Goal: Transaction & Acquisition: Purchase product/service

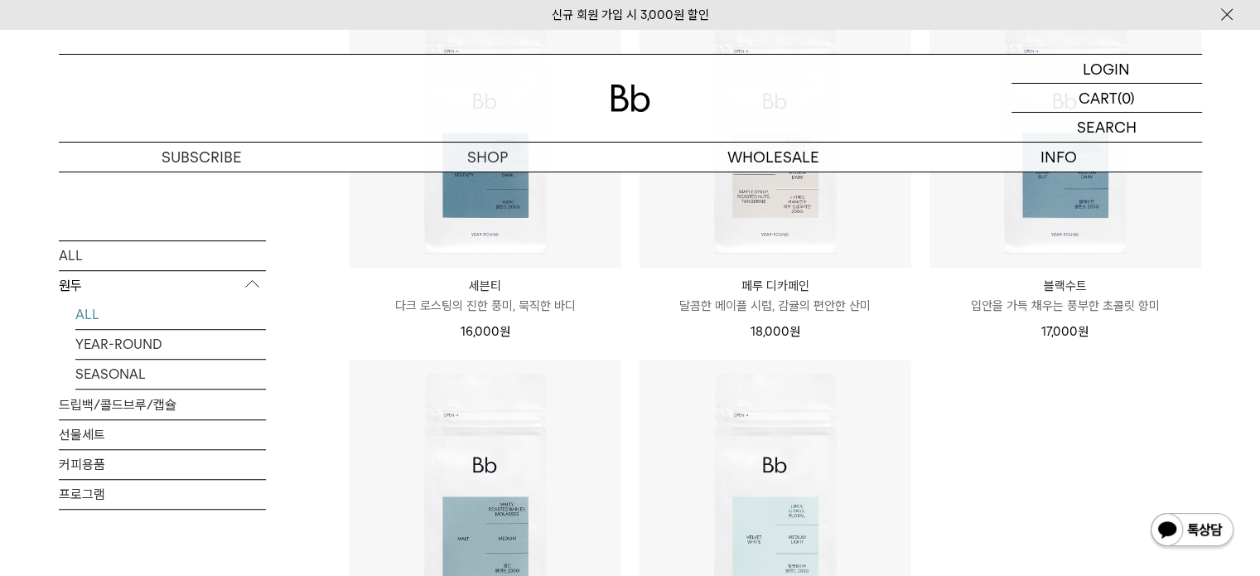
scroll to position [928, 0]
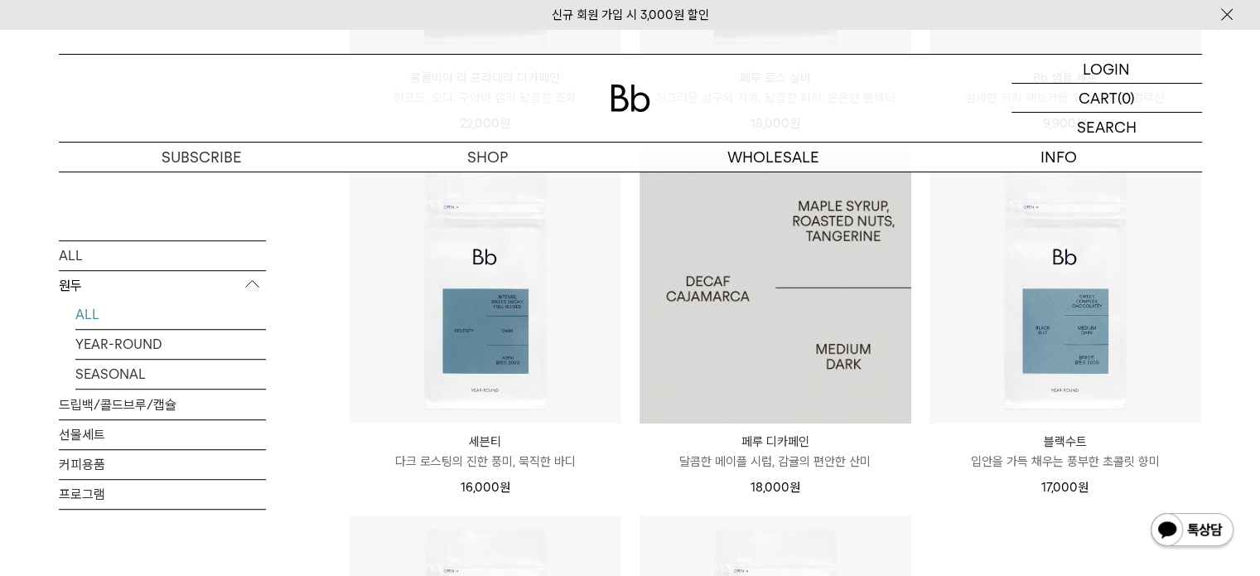
click at [871, 307] on img at bounding box center [775, 288] width 272 height 272
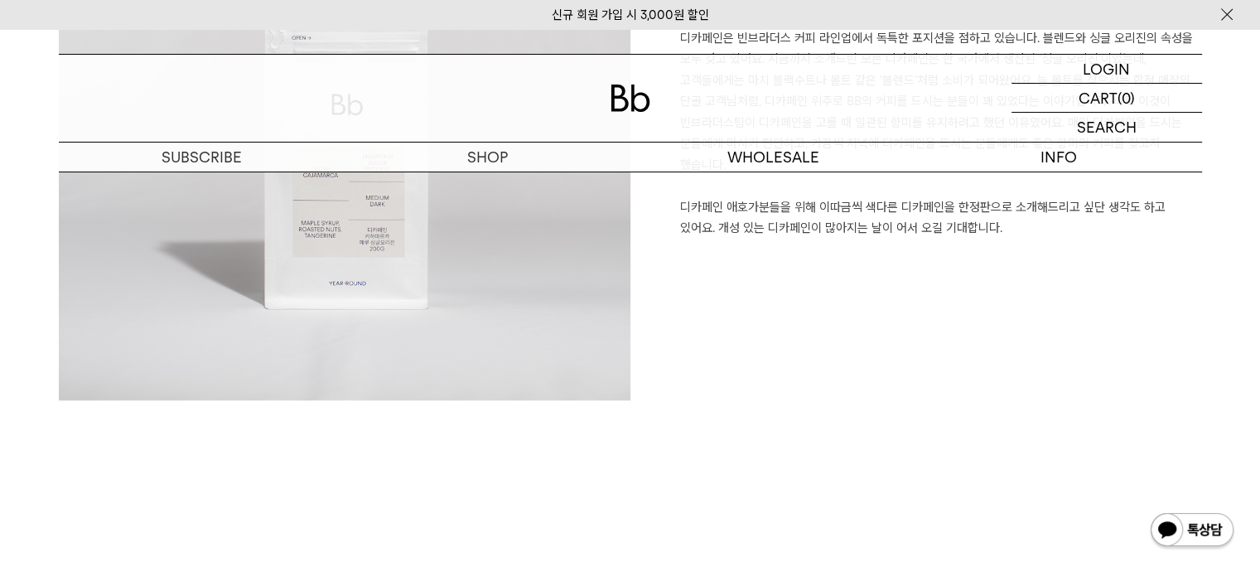
scroll to position [1524, 0]
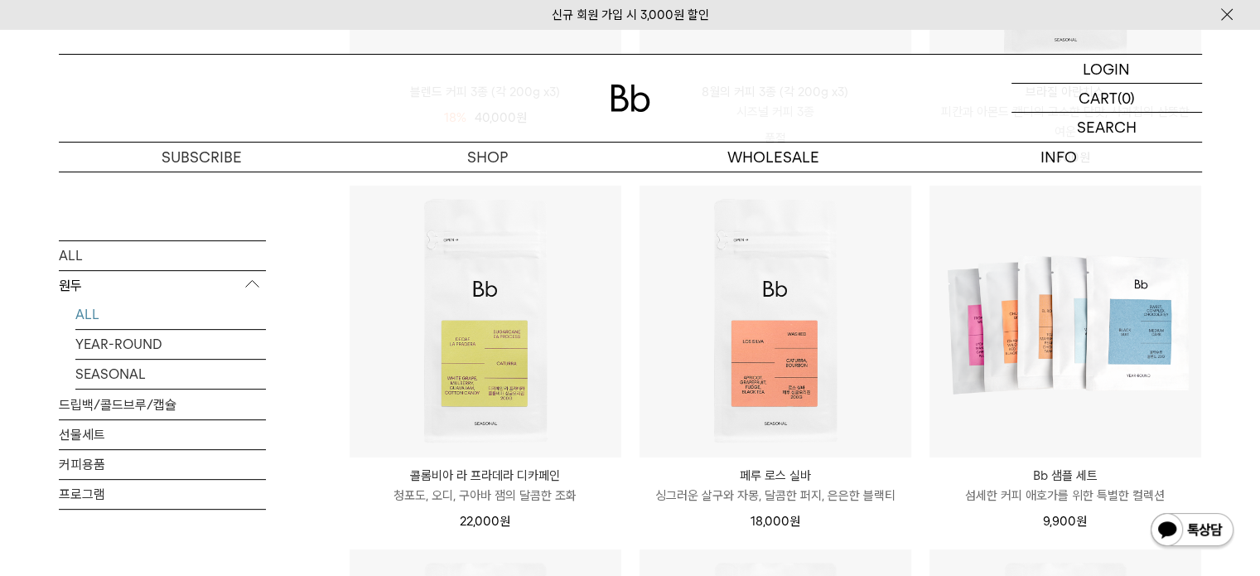
scroll to position [497, 0]
